Goal: Information Seeking & Learning: Find contact information

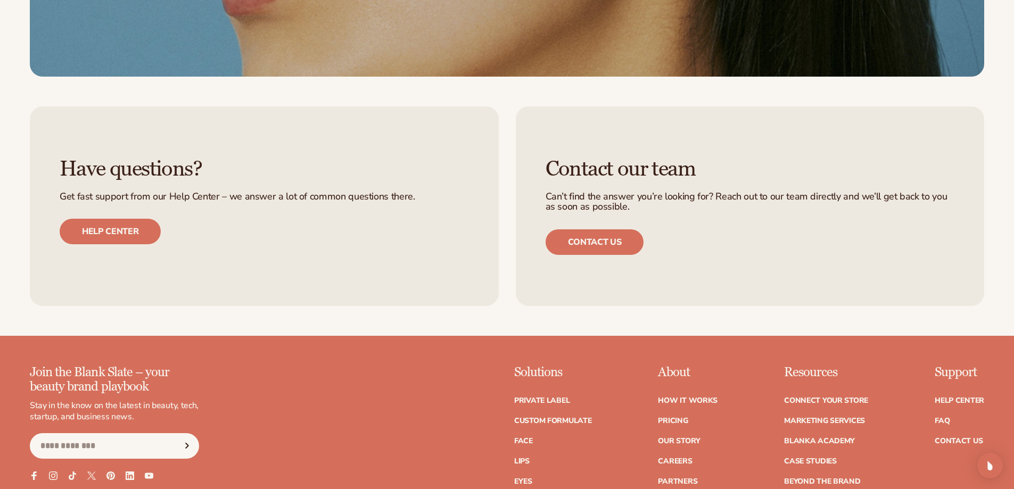
scroll to position [5193, 0]
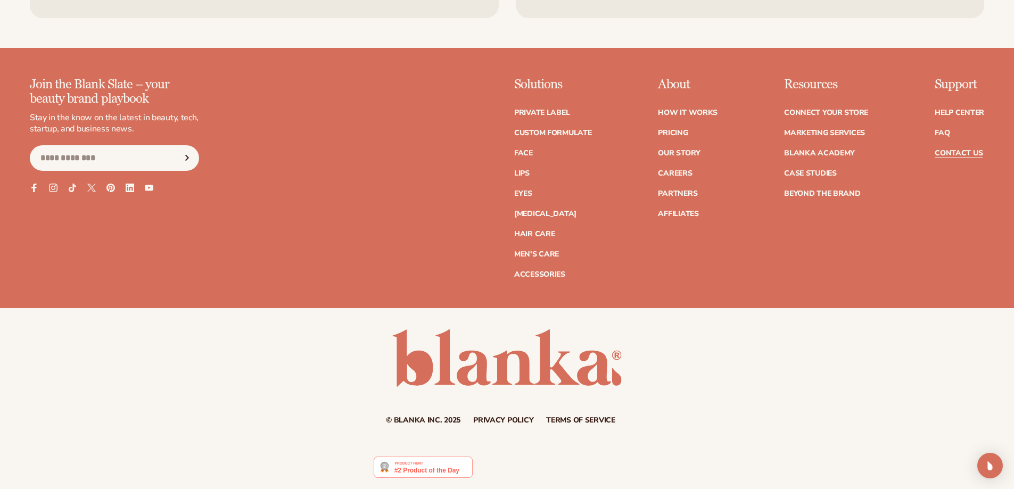
click at [940, 151] on link "Contact Us" at bounding box center [958, 153] width 48 height 7
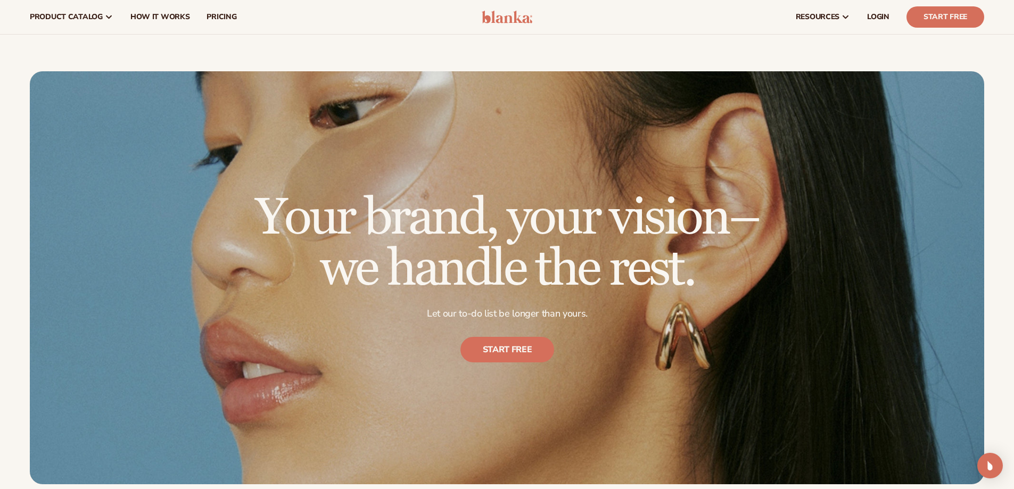
scroll to position [636, 0]
